Goal: Task Accomplishment & Management: Use online tool/utility

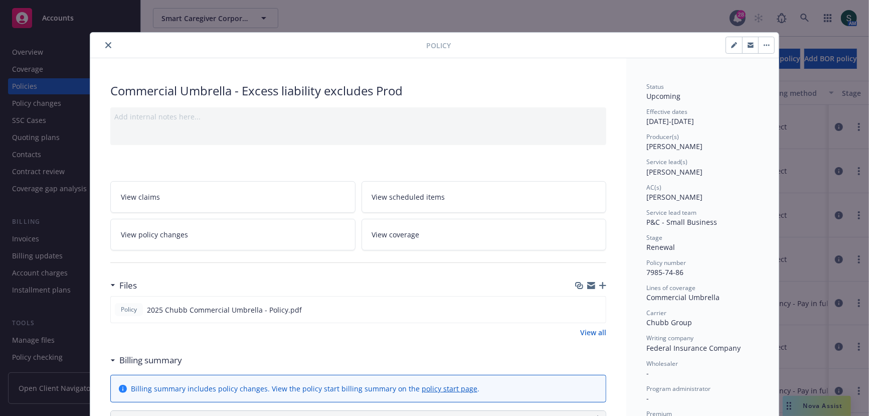
click at [110, 47] on icon "close" at bounding box center [108, 45] width 6 height 6
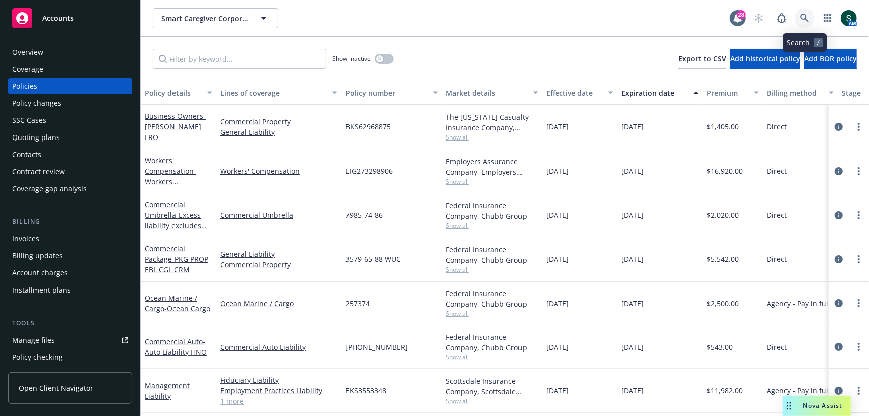
click at [801, 19] on icon at bounding box center [804, 18] width 9 height 9
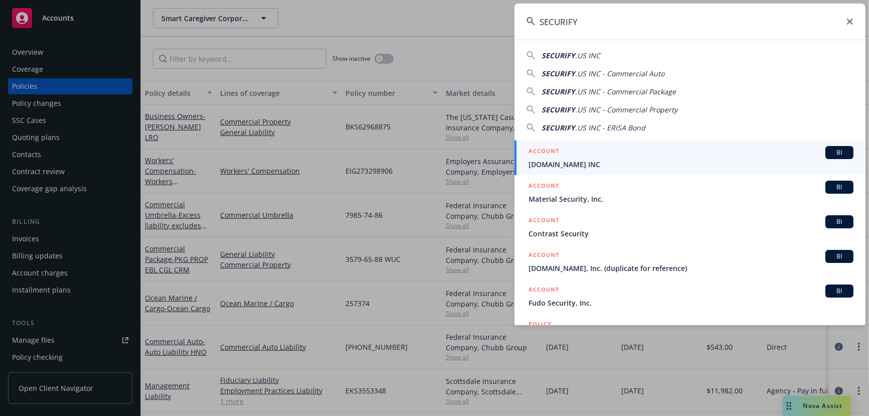
type input "SECURIFY"
click at [577, 156] on div "ACCOUNT BI" at bounding box center [690, 152] width 325 height 13
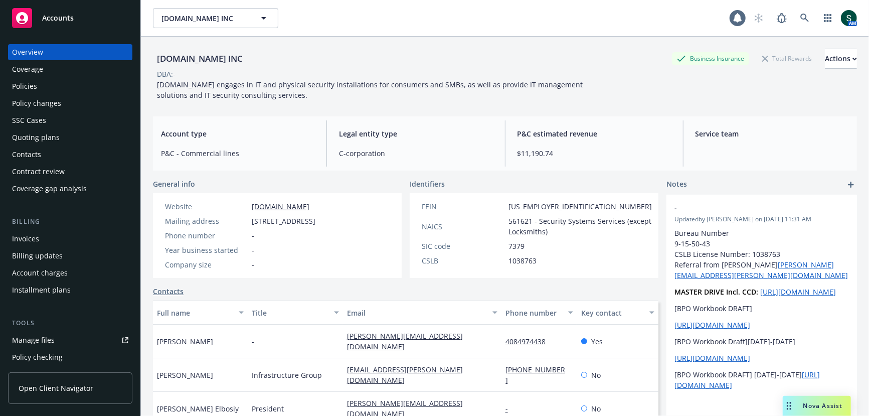
click at [52, 137] on div "Quoting plans" at bounding box center [36, 137] width 48 height 16
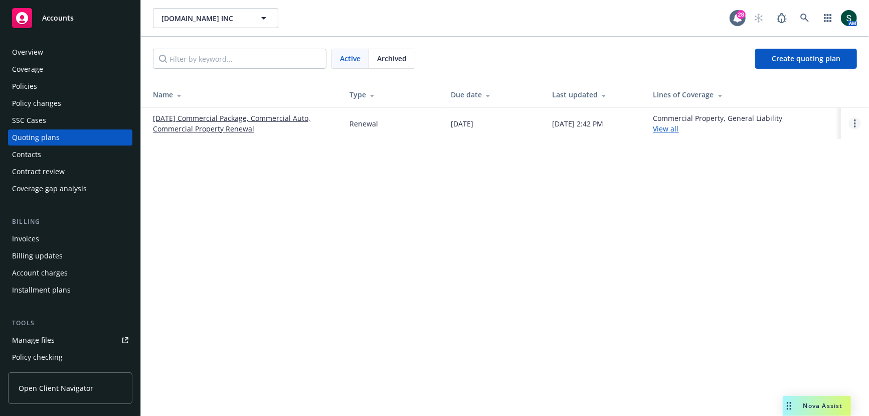
click at [856, 118] on link "Open options" at bounding box center [855, 123] width 12 height 12
click at [808, 61] on link "Copy logging email" at bounding box center [804, 55] width 88 height 20
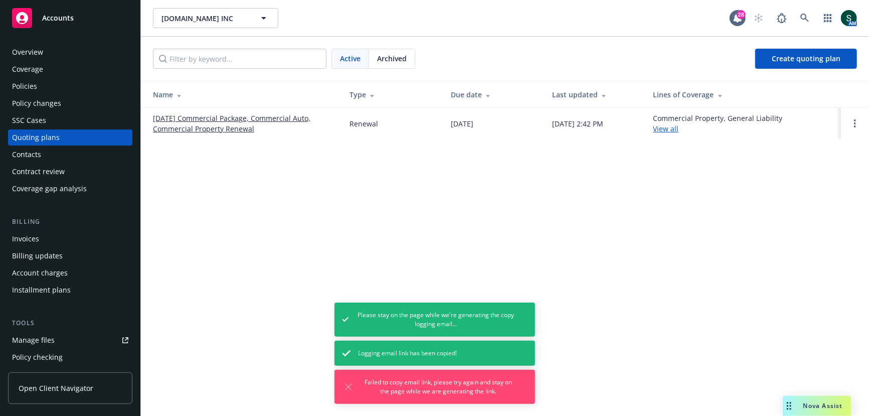
click at [854, 116] on td at bounding box center [855, 123] width 28 height 31
click at [854, 120] on circle "Open options" at bounding box center [855, 120] width 2 height 2
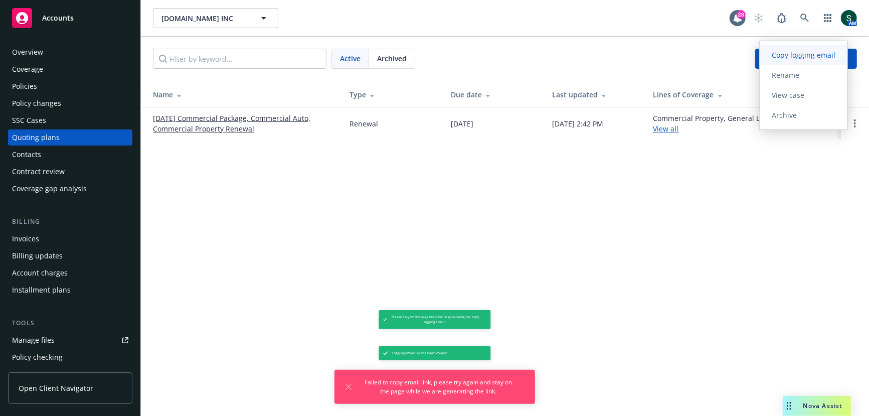
click at [816, 58] on span "Copy logging email" at bounding box center [804, 55] width 88 height 10
